Goal: Task Accomplishment & Management: Use online tool/utility

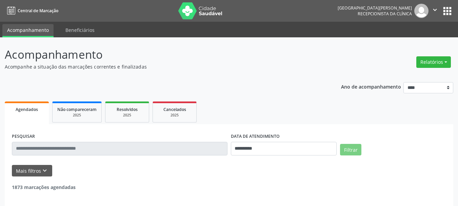
click at [435, 63] on button "Relatórios" at bounding box center [433, 62] width 35 height 12
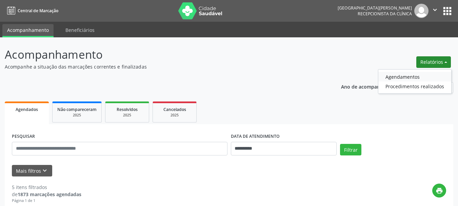
click at [424, 79] on link "Agendamentos" at bounding box center [414, 76] width 73 height 9
select select "*"
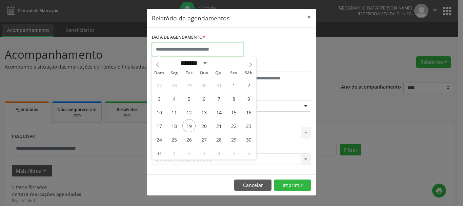
click at [192, 50] on input "text" at bounding box center [197, 50] width 91 height 14
drag, startPoint x: 189, startPoint y: 99, endPoint x: 191, endPoint y: 116, distance: 16.4
click at [191, 117] on div "27 28 29 30 31 1 2 3 4 5 6 7 8 9 10 11 12 13 14 15 16 17 18 19 20 21 22 23 24 2…" at bounding box center [204, 118] width 104 height 81
click at [190, 98] on span "5" at bounding box center [188, 98] width 13 height 13
type input "**********"
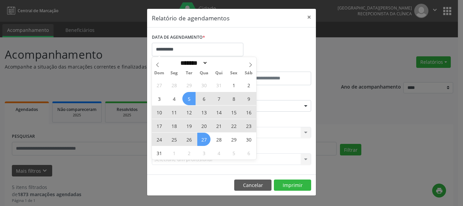
drag, startPoint x: 190, startPoint y: 98, endPoint x: 201, endPoint y: 140, distance: 43.8
click at [201, 140] on div "27 28 29 30 31 1 2 3 4 5 6 7 8 9 10 11 12 13 14 15 16 17 18 19 20 21 22 23 24 2…" at bounding box center [204, 118] width 104 height 81
click at [191, 141] on span "26" at bounding box center [188, 138] width 13 height 13
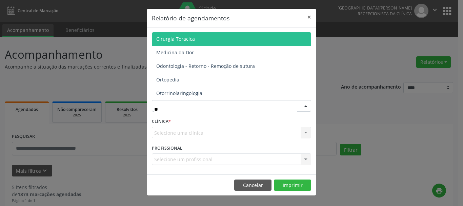
type input "***"
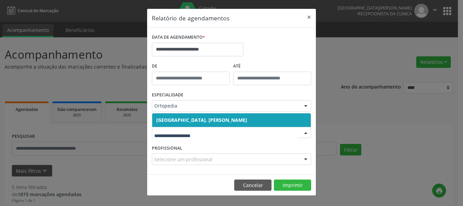
click at [239, 120] on span "[GEOGRAPHIC_DATA]. [PERSON_NAME]" at bounding box center [201, 120] width 91 height 6
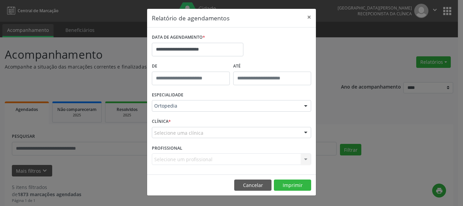
click at [215, 132] on div "Selecione uma clínica" at bounding box center [231, 133] width 159 height 12
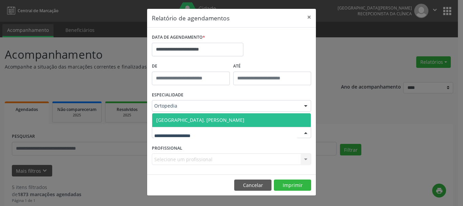
click at [216, 119] on span "[GEOGRAPHIC_DATA]. [PERSON_NAME]" at bounding box center [200, 120] width 88 height 6
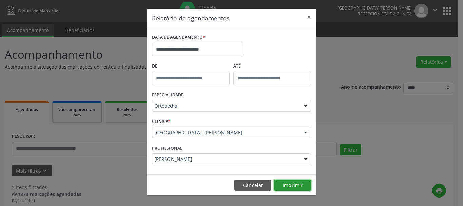
click at [293, 184] on button "Imprimir" at bounding box center [292, 185] width 37 height 12
